Goal: Navigation & Orientation: Understand site structure

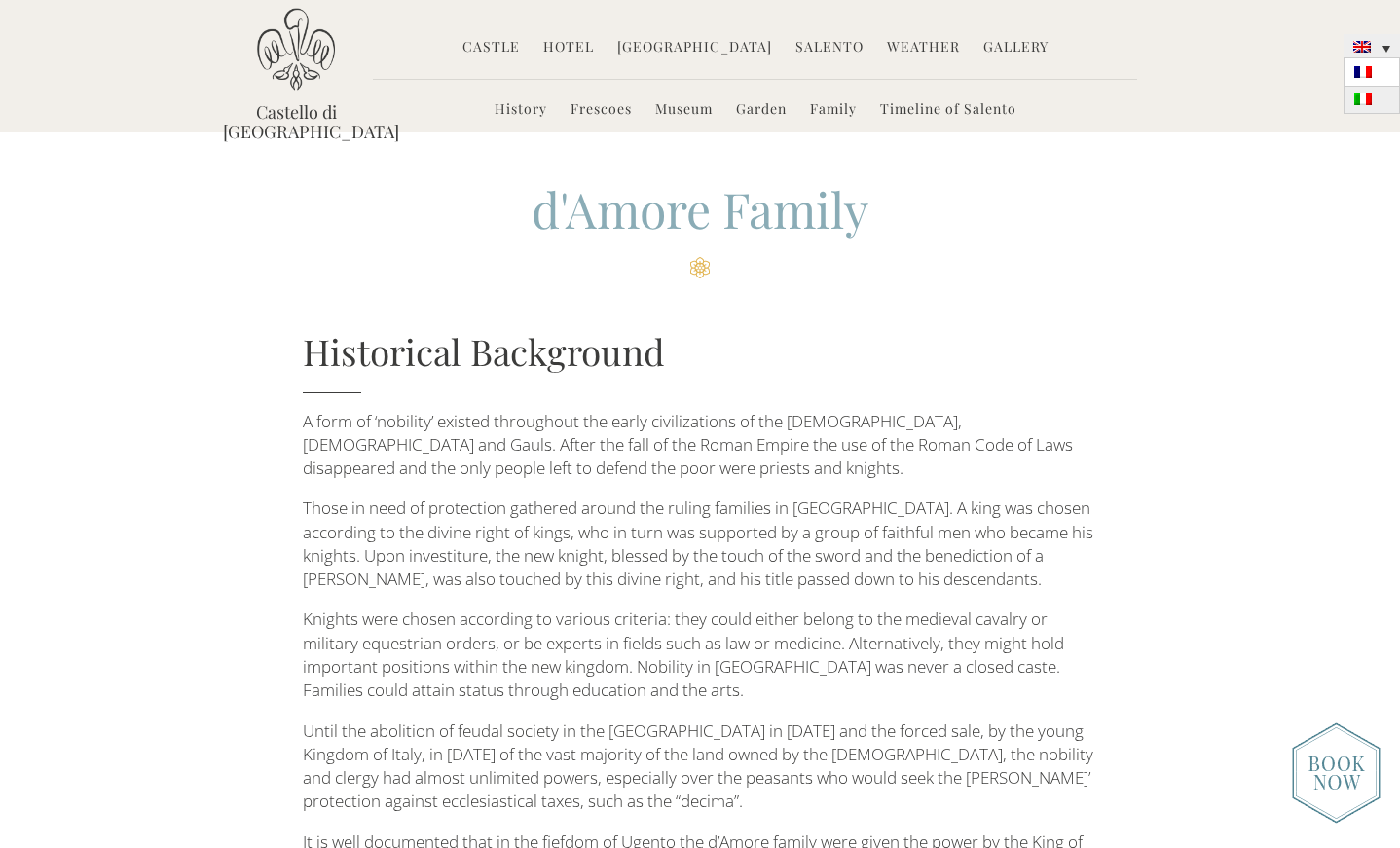
click at [1377, 106] on link at bounding box center [1371, 100] width 57 height 27
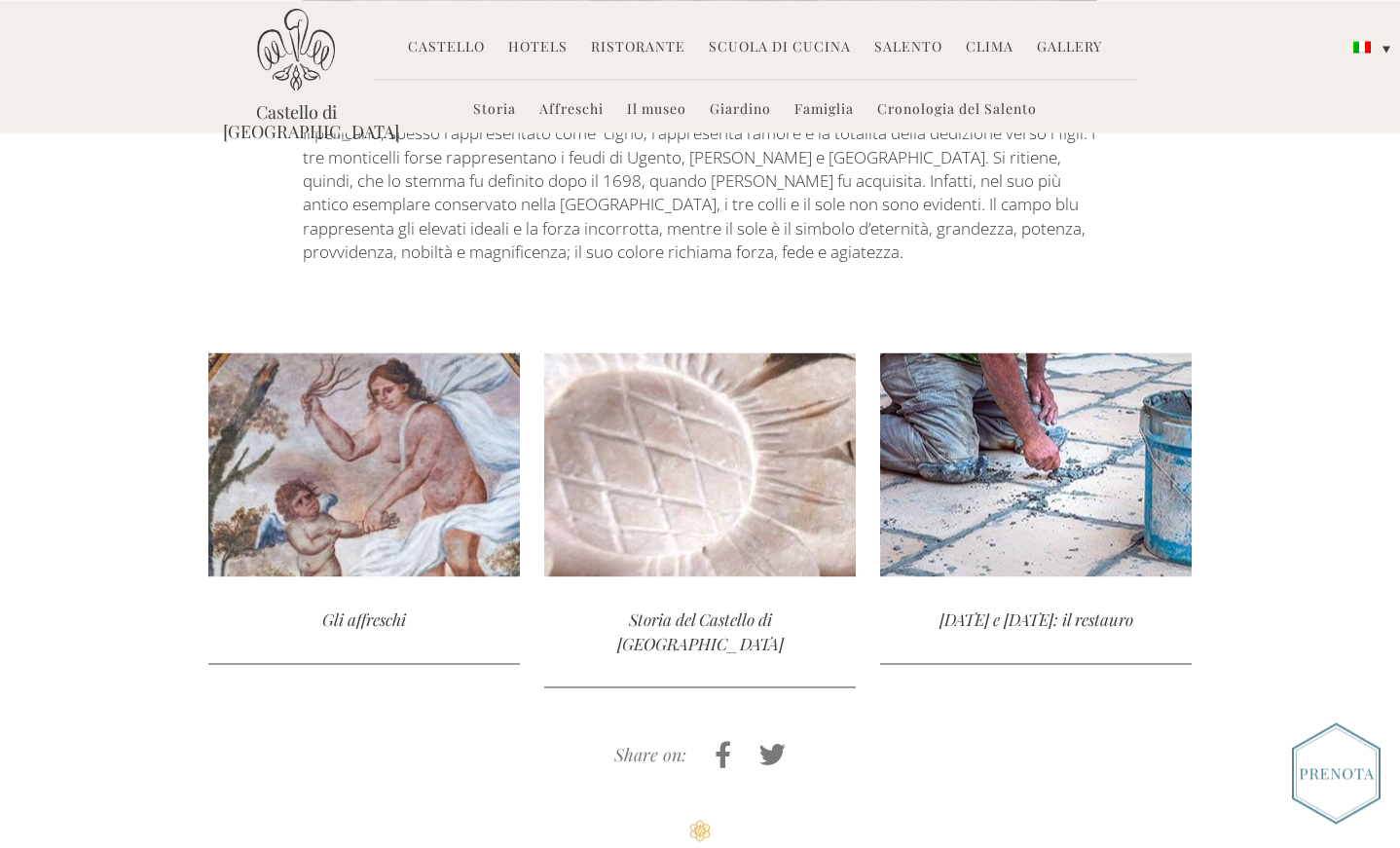
scroll to position [4391, 0]
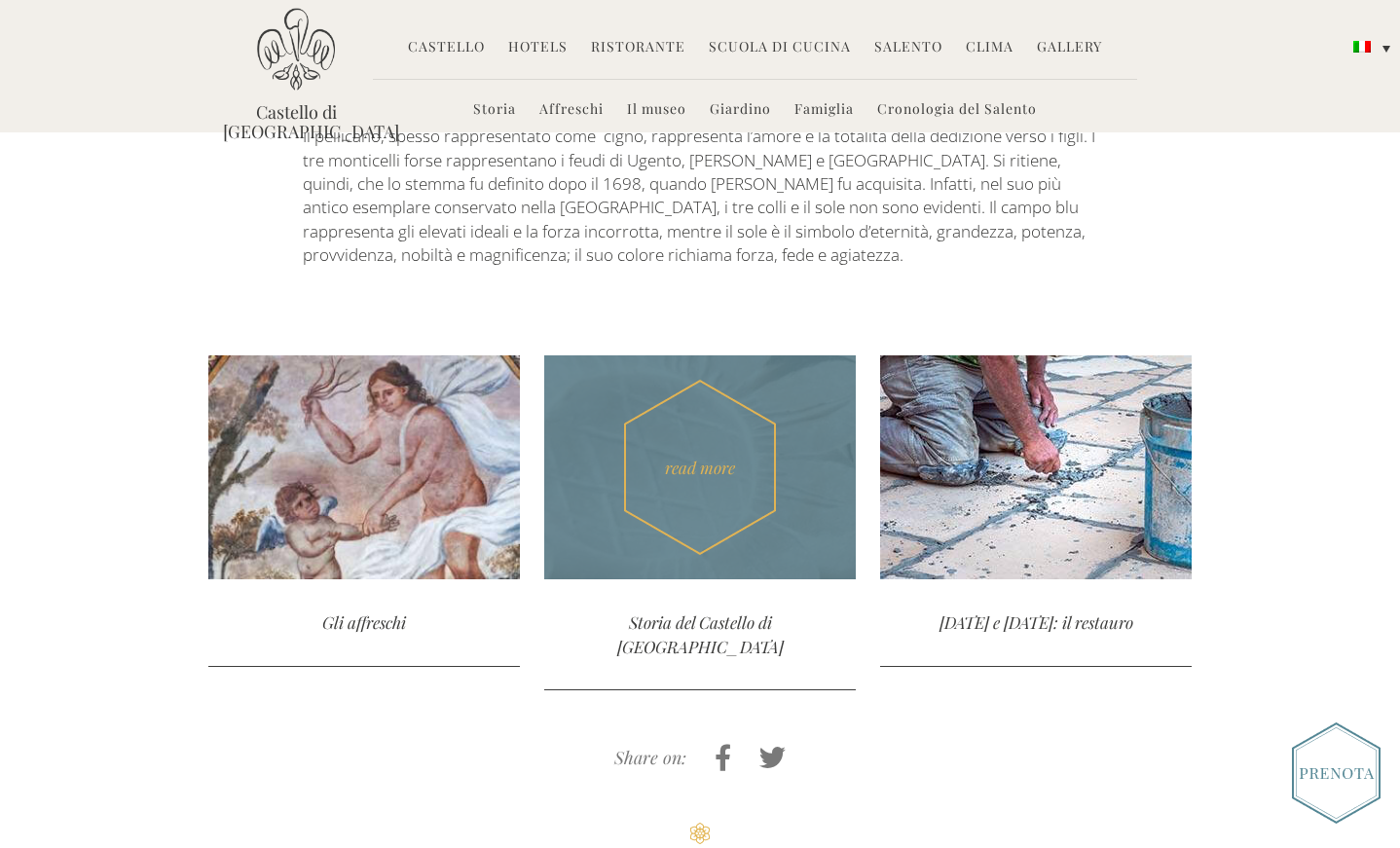
click at [715, 579] on div "Storia del Castello di Ugento" at bounding box center [700, 635] width 311 height 111
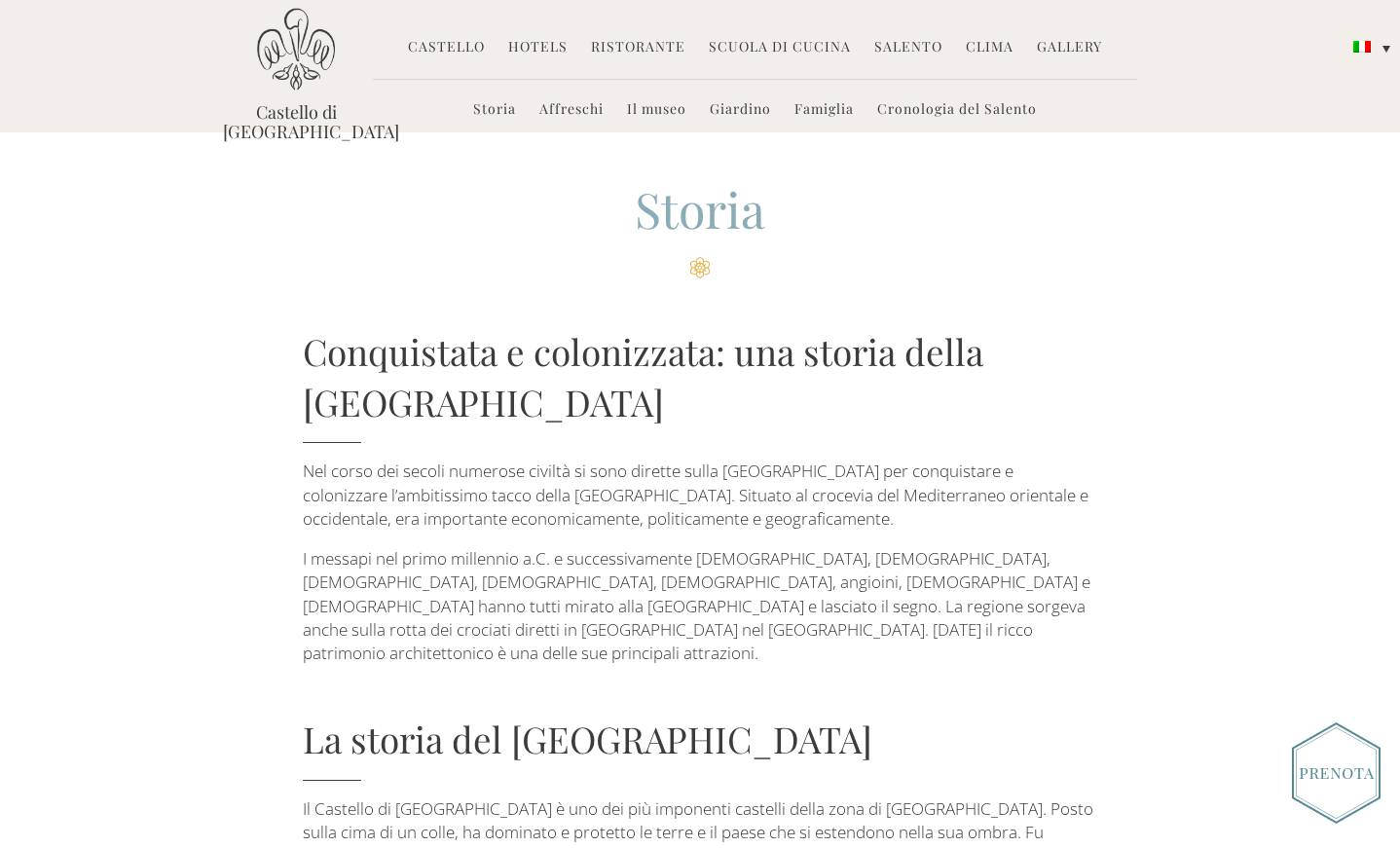
click at [453, 46] on link "Castello" at bounding box center [446, 48] width 77 height 23
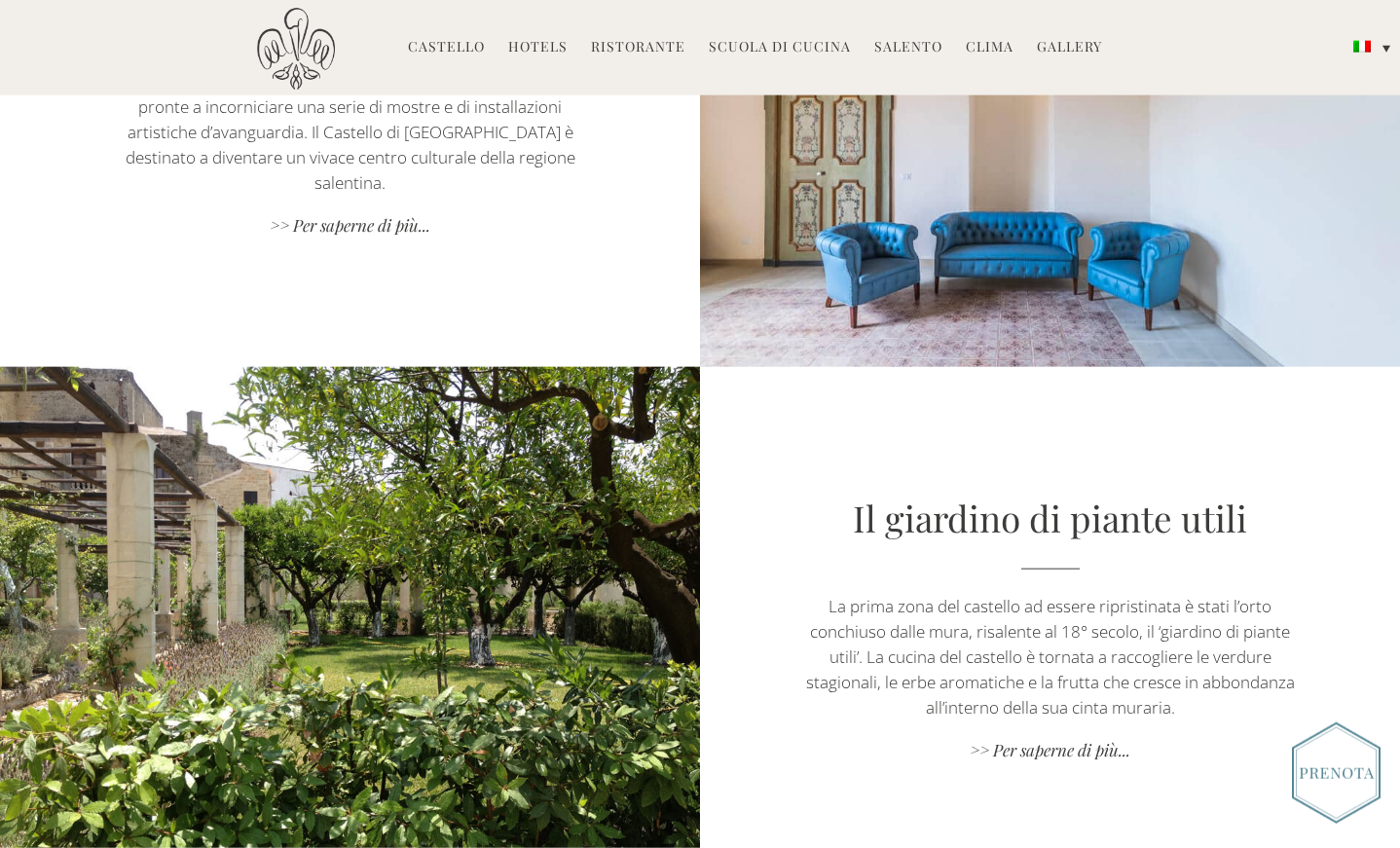
scroll to position [2782, 0]
